Goal: Transaction & Acquisition: Book appointment/travel/reservation

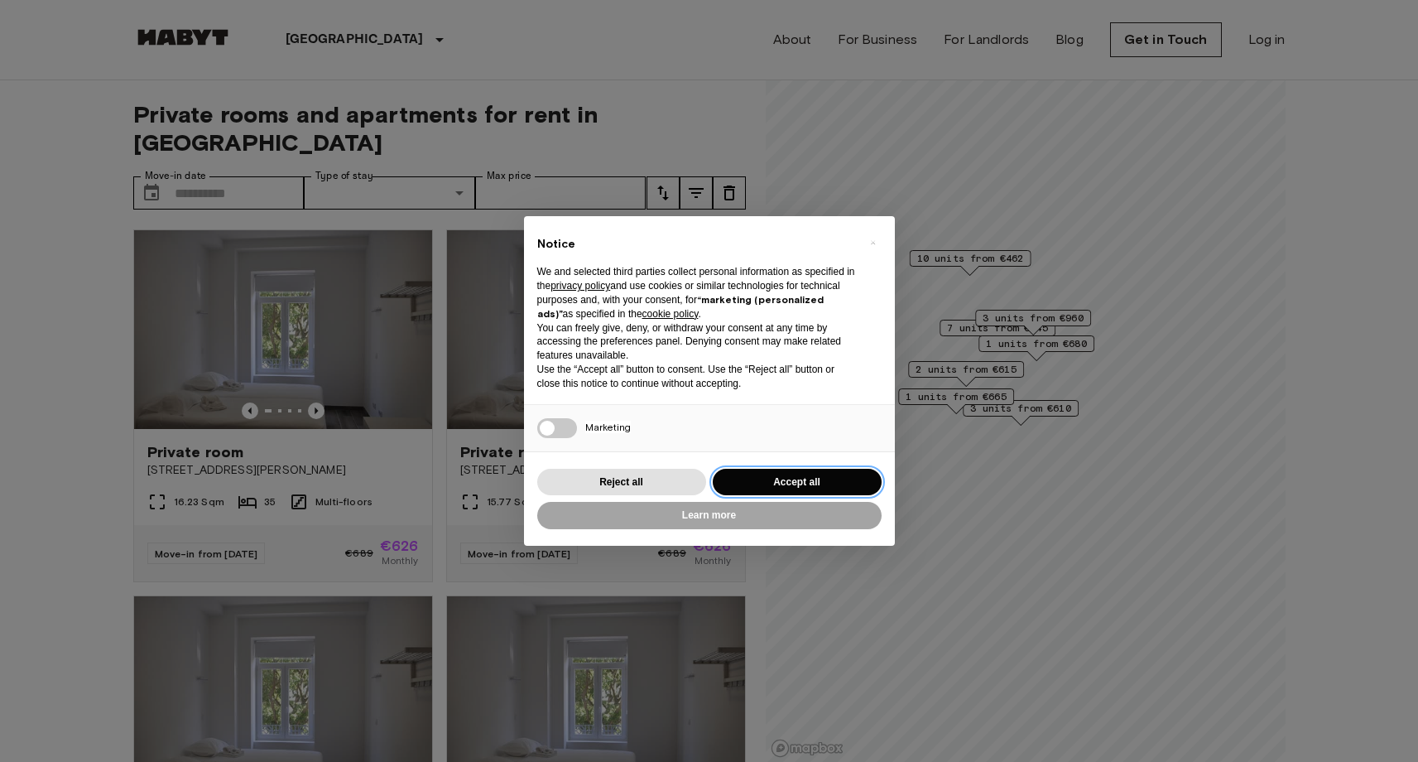
click at [795, 485] on button "Accept all" at bounding box center [797, 482] width 169 height 27
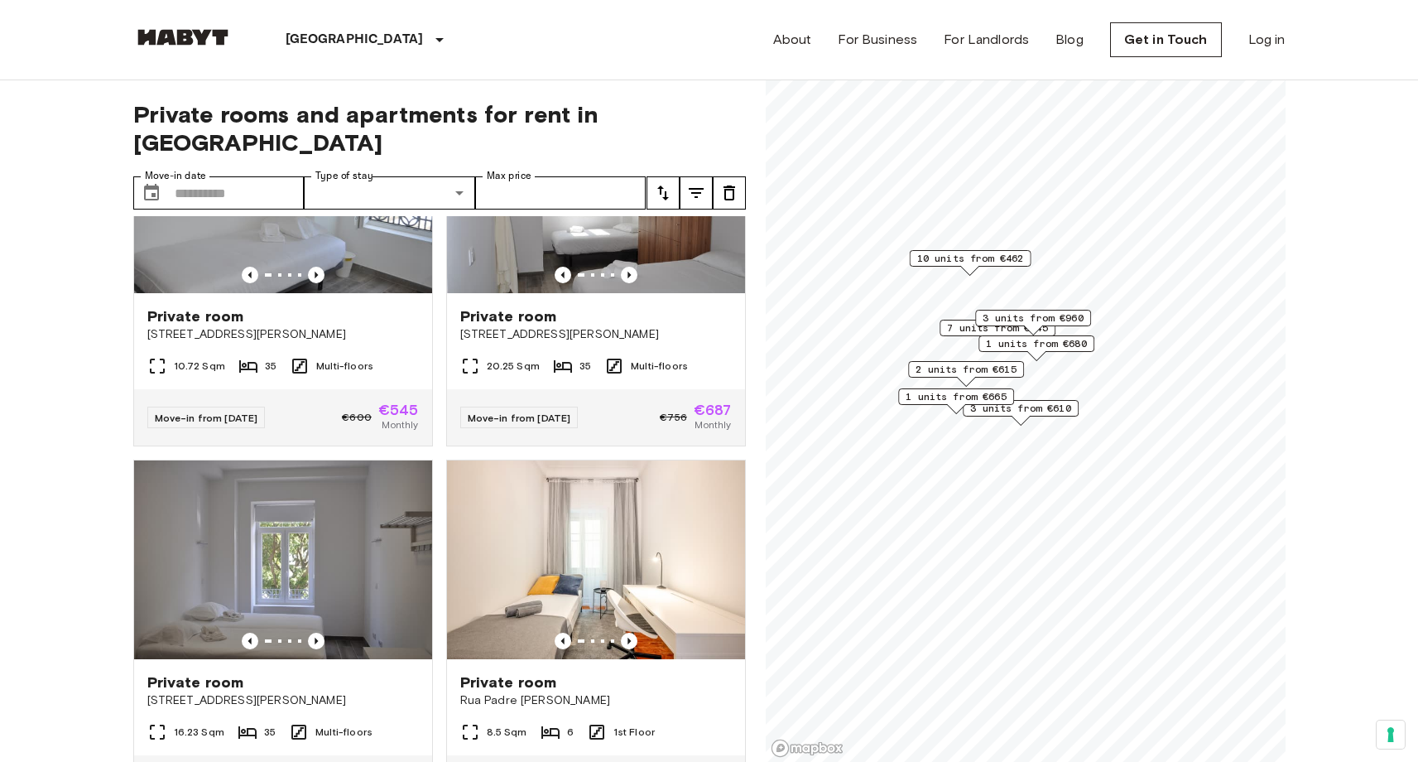
scroll to position [926, 0]
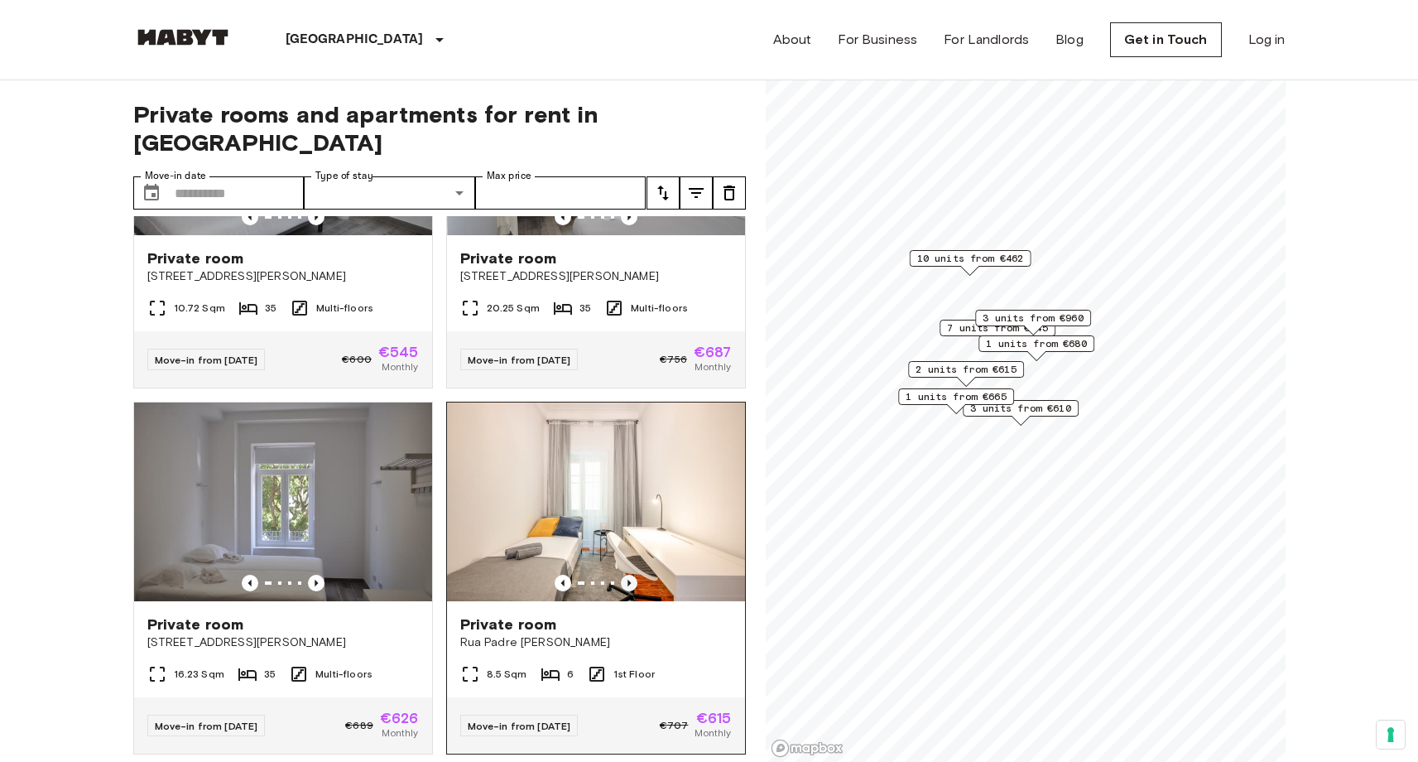
click at [632, 575] on icon "Previous image" at bounding box center [629, 583] width 17 height 17
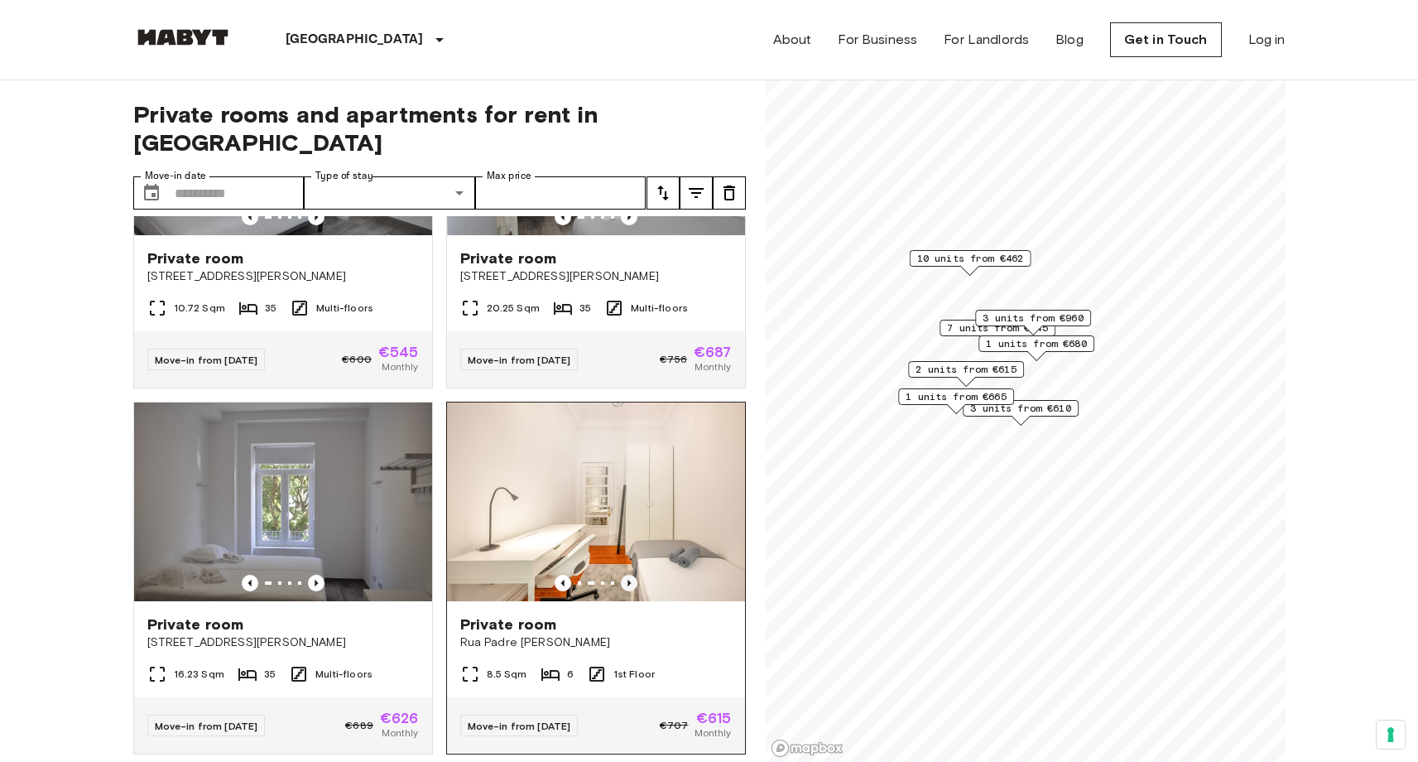
click at [632, 575] on icon "Previous image" at bounding box center [629, 583] width 17 height 17
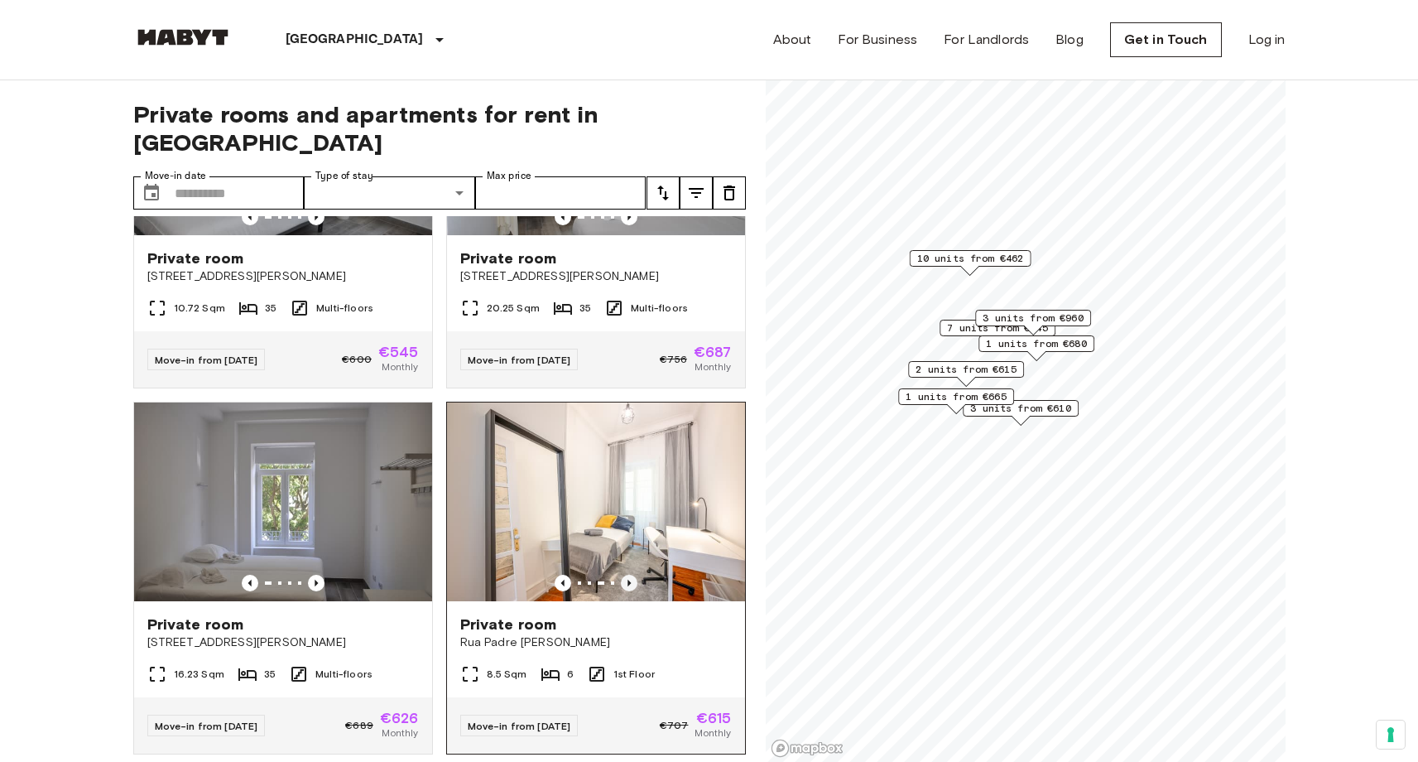
click at [632, 575] on icon "Previous image" at bounding box center [629, 583] width 17 height 17
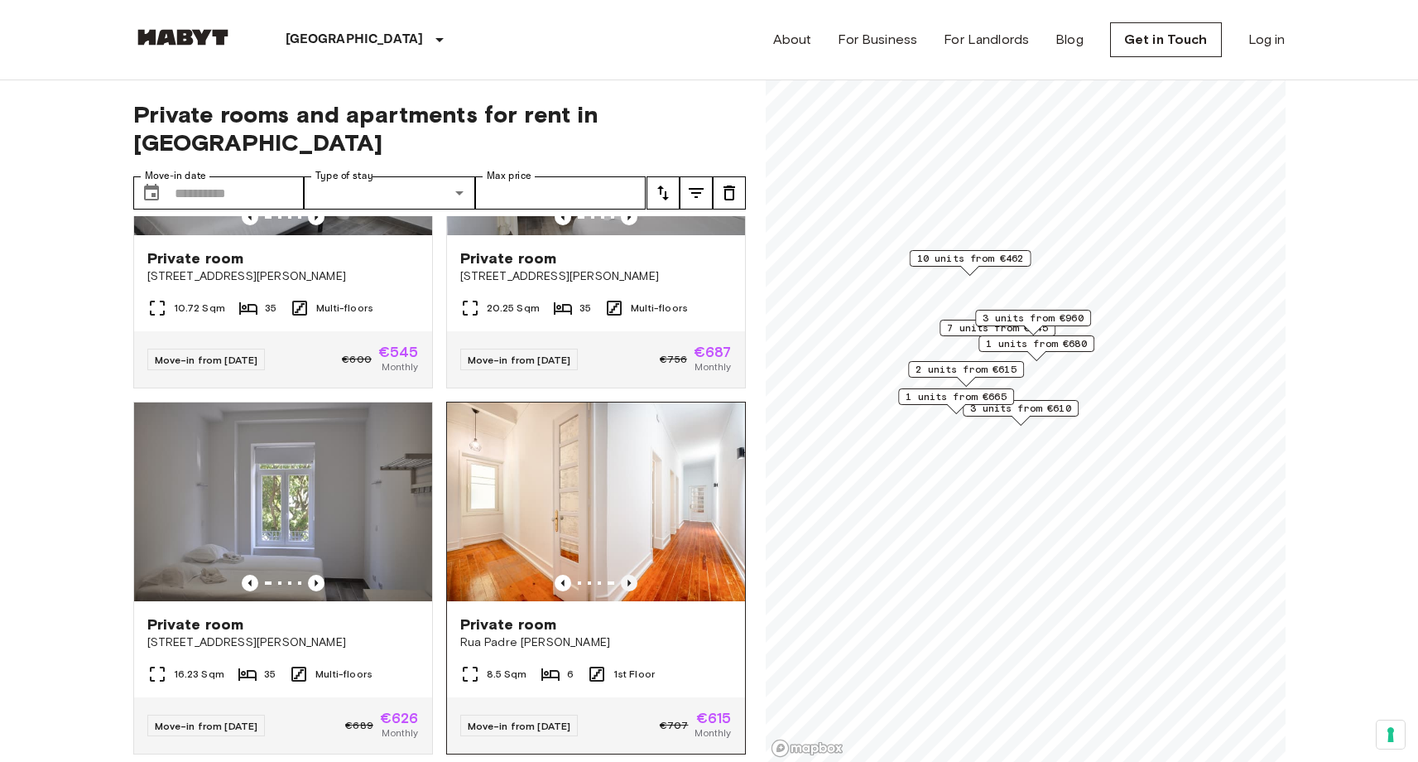
click at [632, 575] on icon "Previous image" at bounding box center [629, 583] width 17 height 17
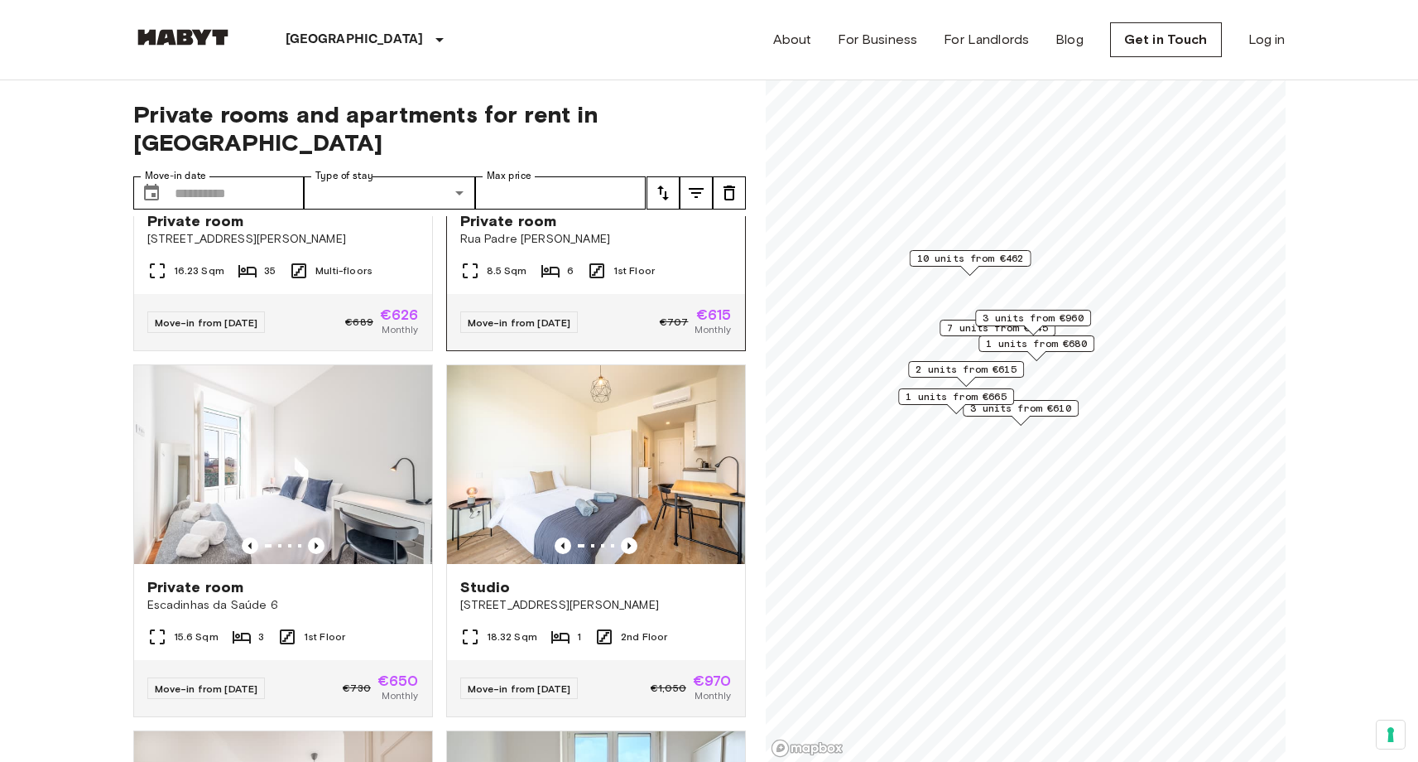
scroll to position [1332, 0]
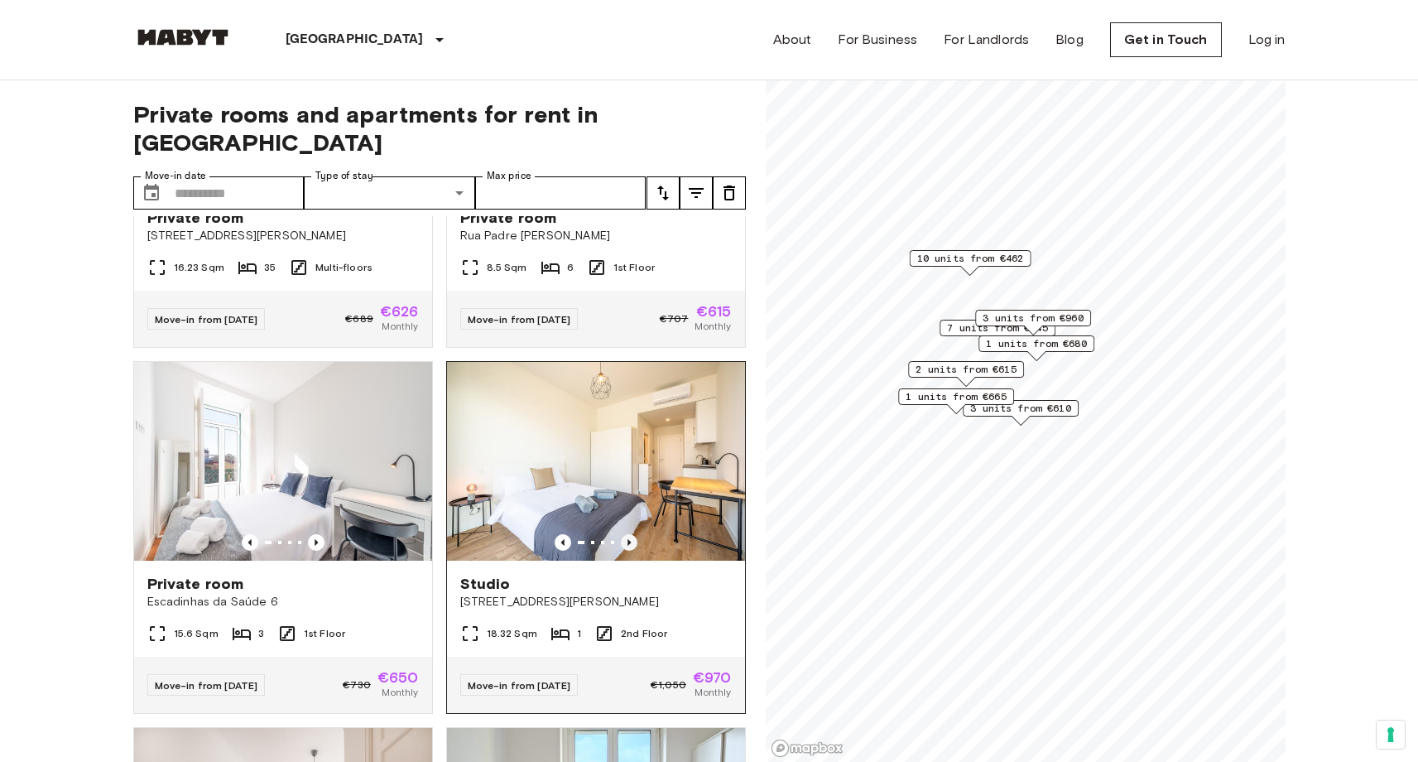
click at [625, 534] on icon "Previous image" at bounding box center [629, 542] width 17 height 17
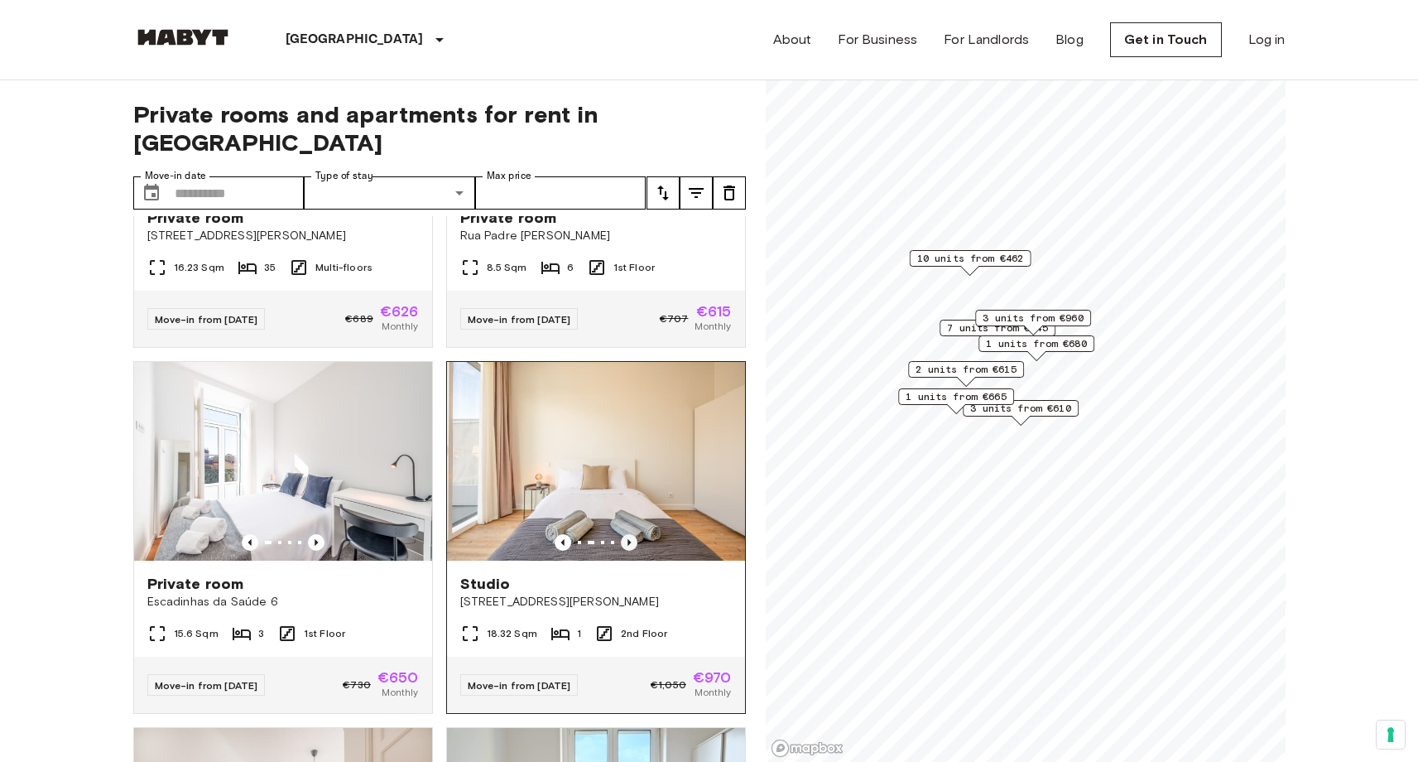
click at [625, 534] on icon "Previous image" at bounding box center [629, 542] width 17 height 17
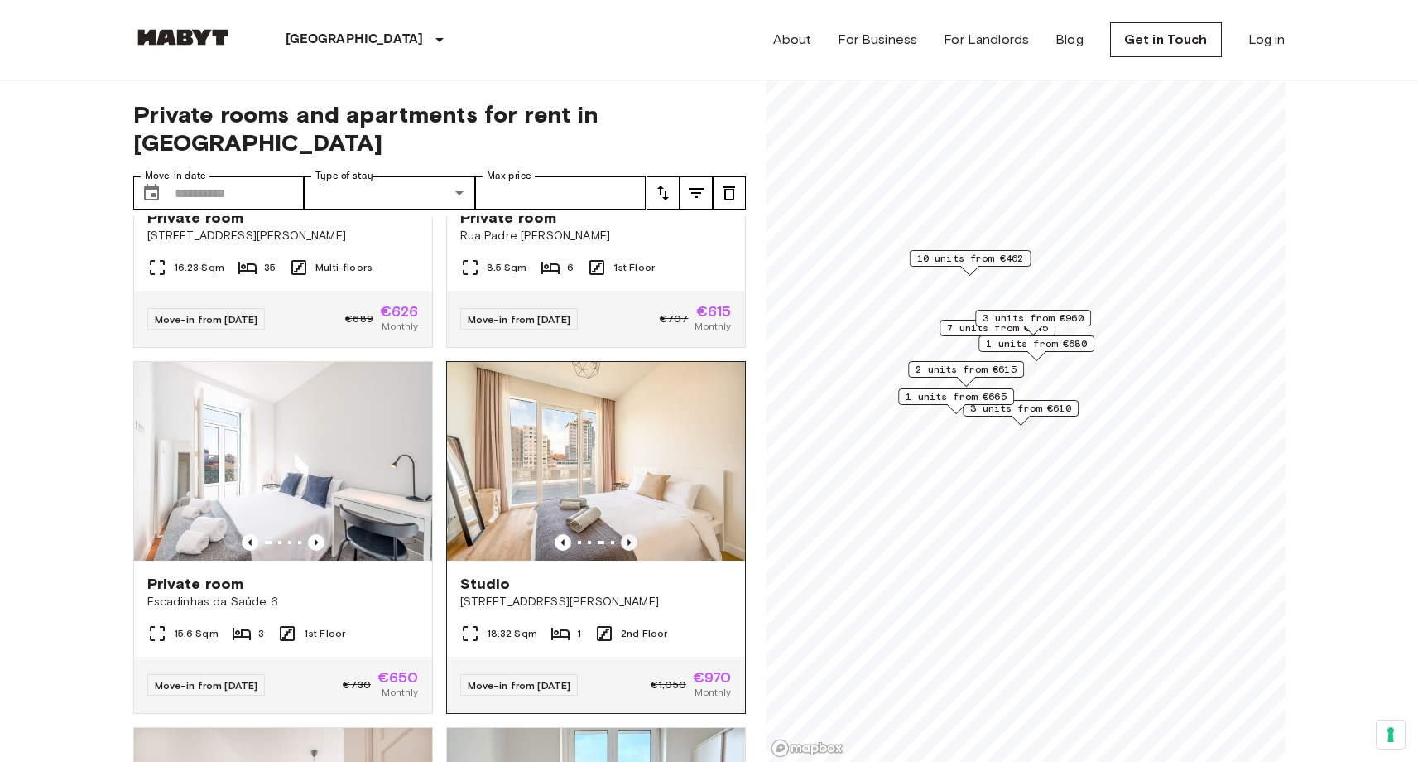
click at [625, 534] on icon "Previous image" at bounding box center [629, 542] width 17 height 17
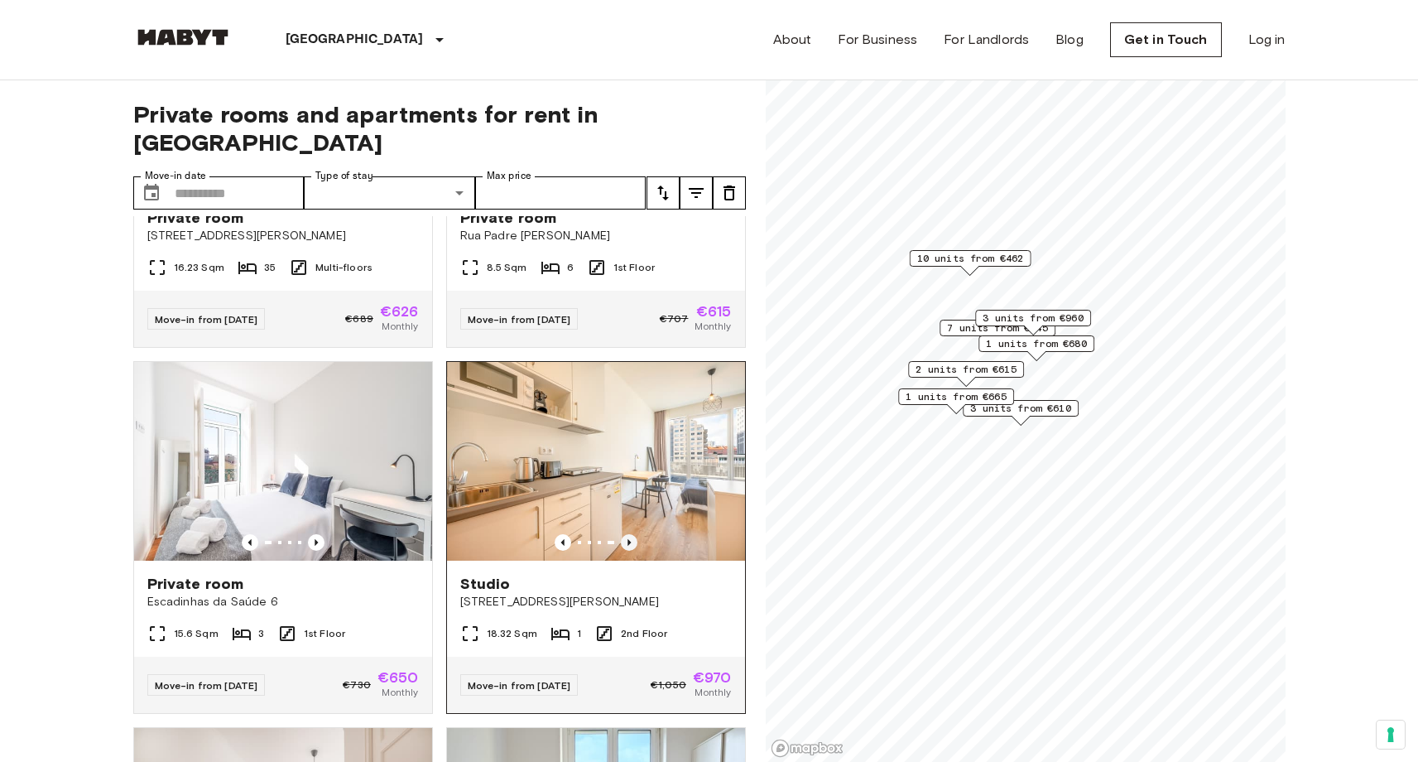
click at [625, 534] on icon "Previous image" at bounding box center [629, 542] width 17 height 17
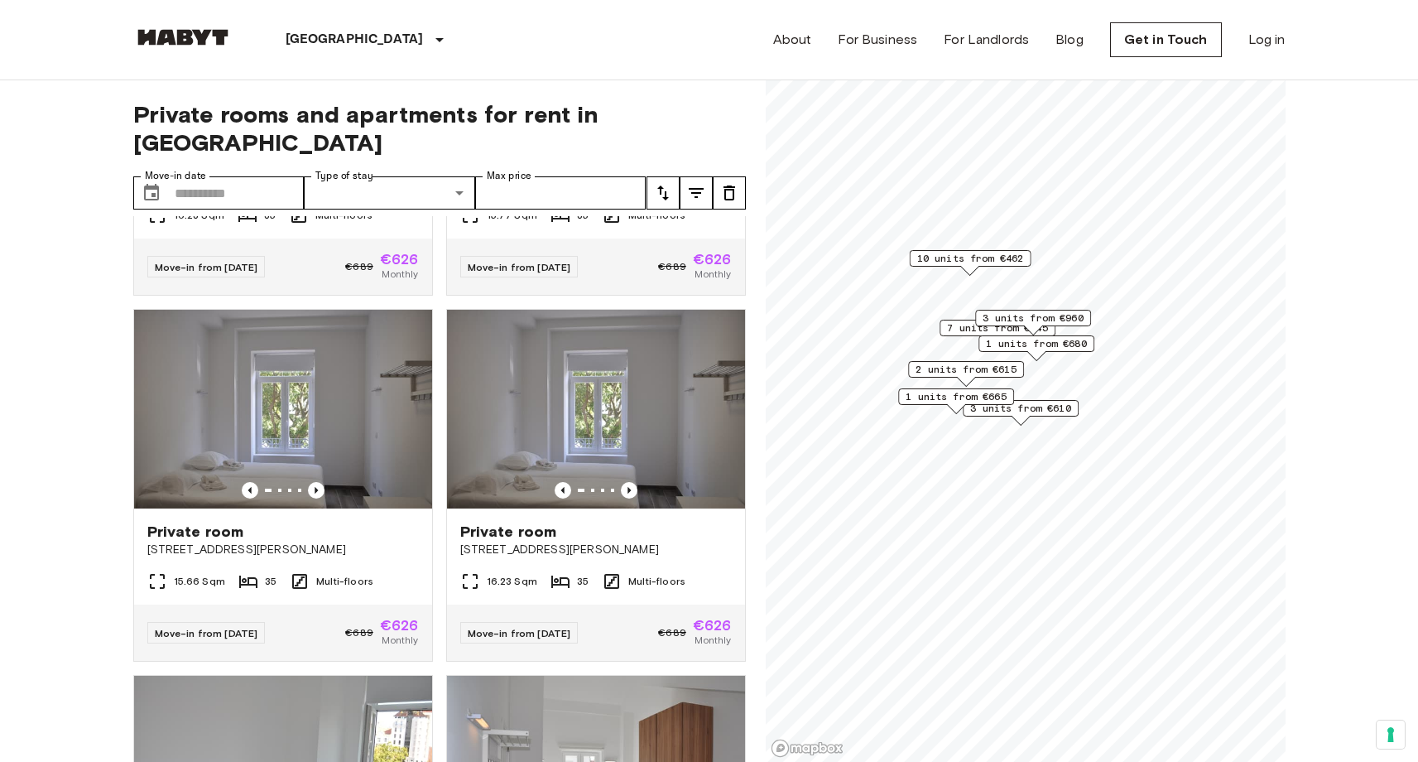
scroll to position [0, 0]
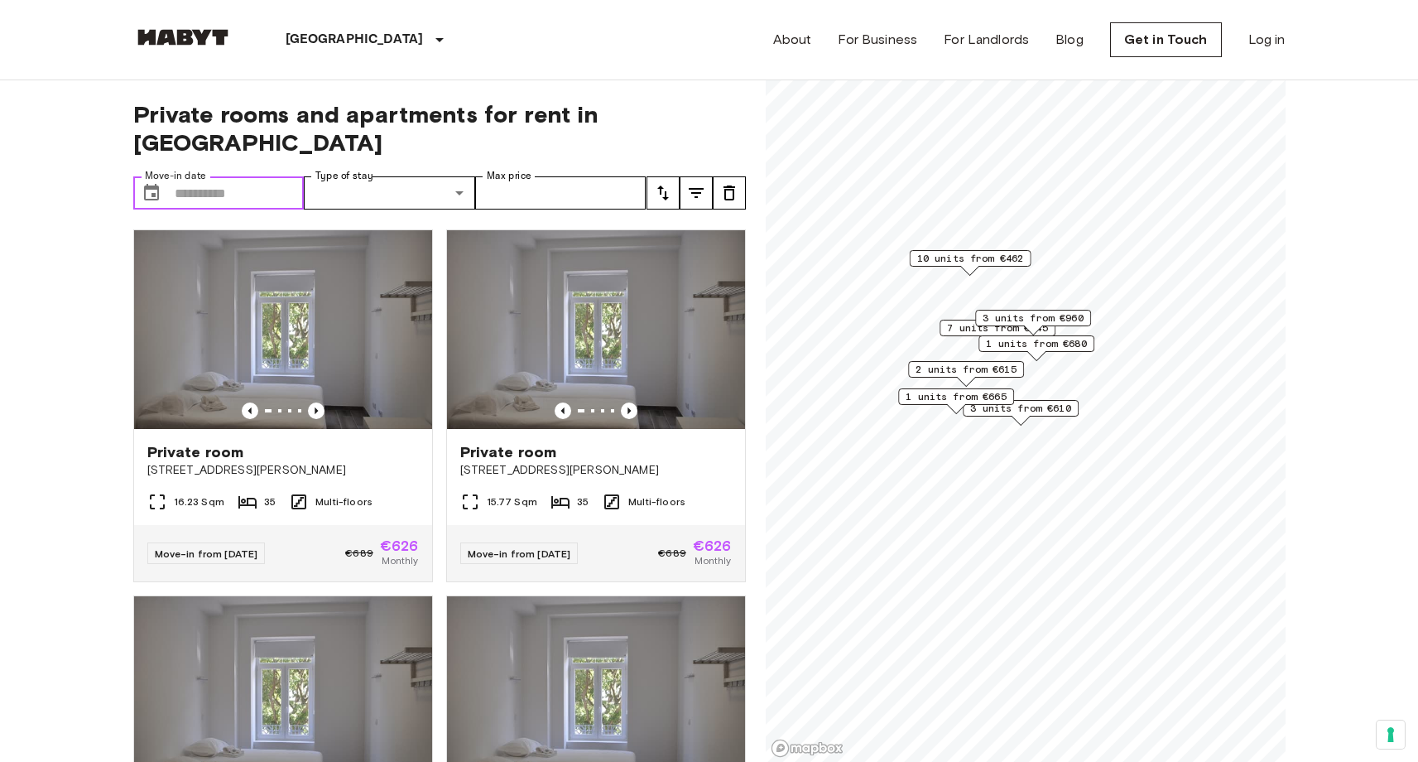
click at [242, 176] on input "Move-in date" at bounding box center [240, 192] width 130 height 33
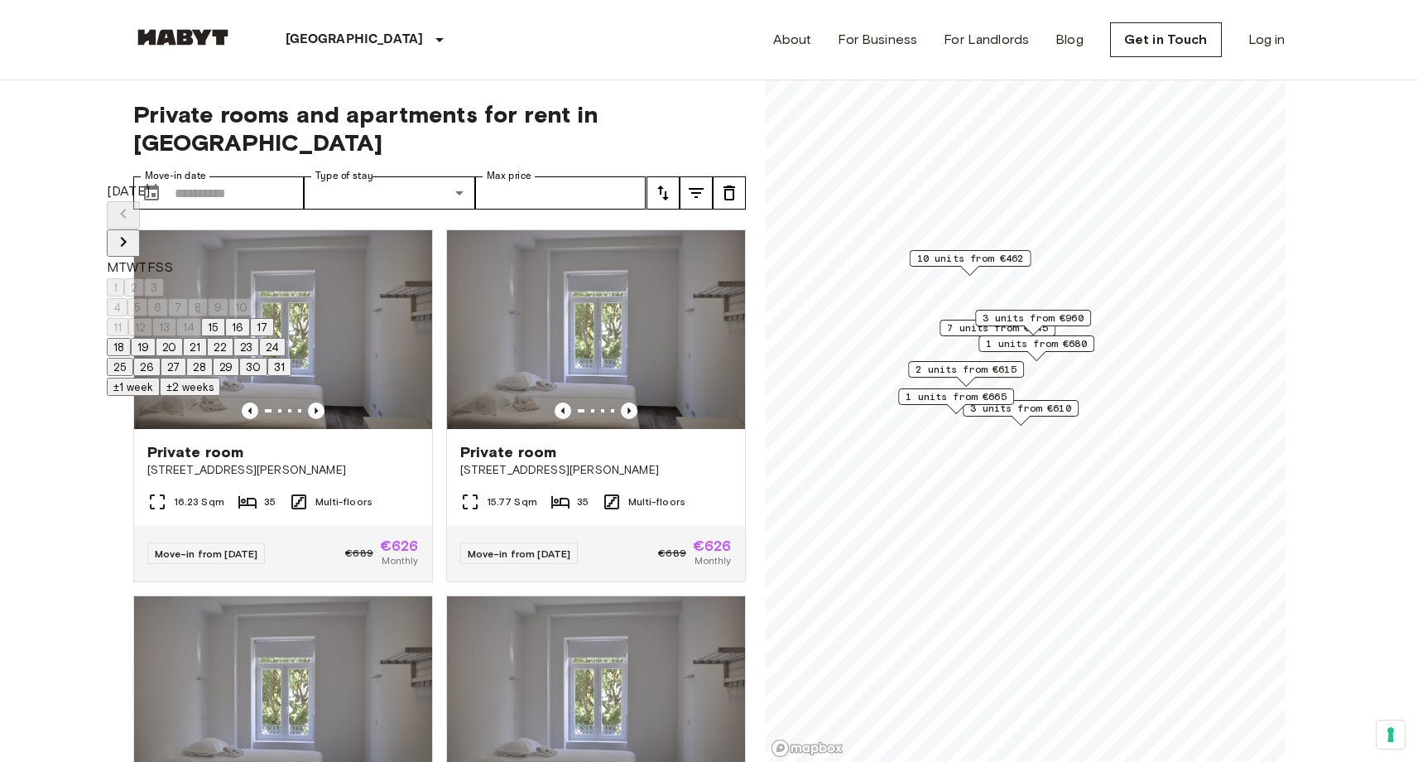
click at [133, 232] on icon "Next month" at bounding box center [123, 242] width 20 height 20
click at [124, 278] on button "1" at bounding box center [115, 287] width 17 height 18
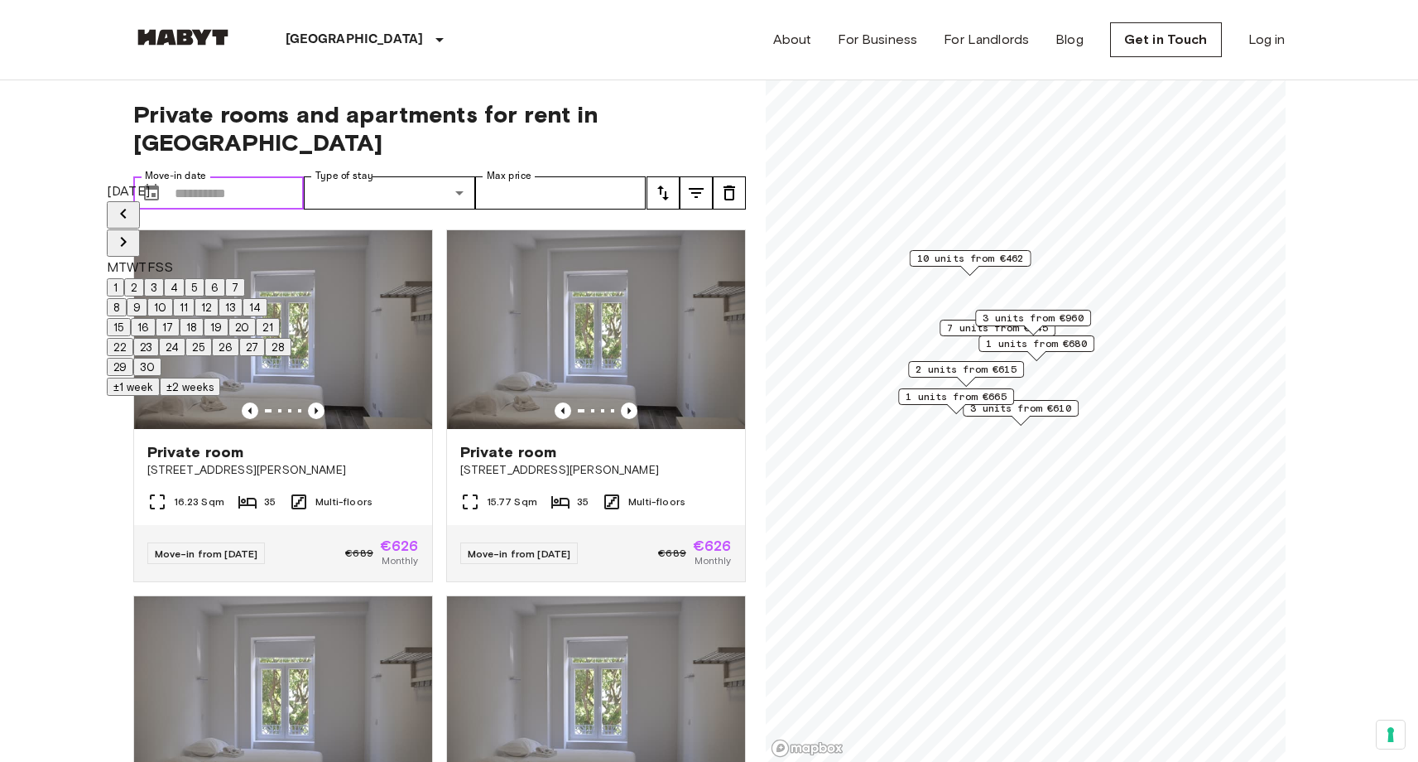
type input "**********"
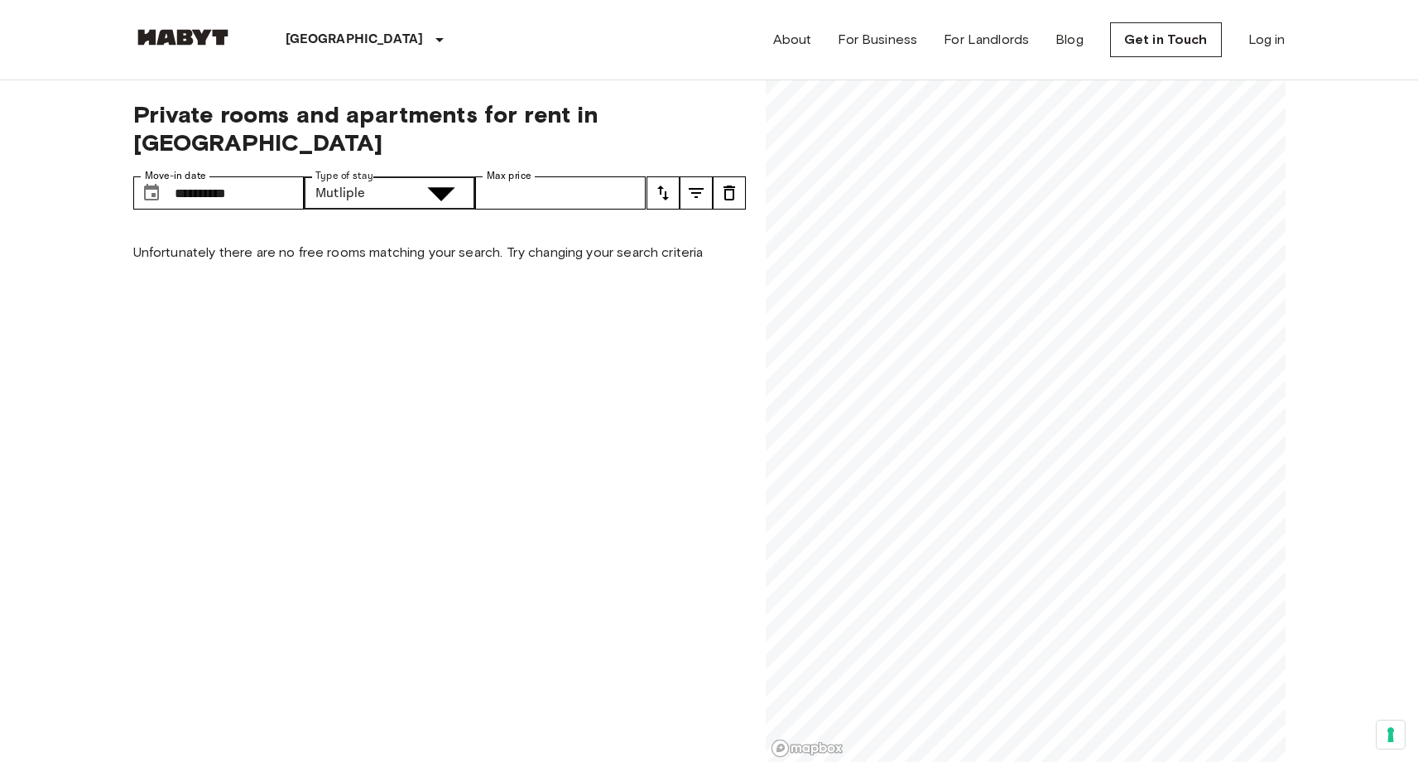
type input "******"
